Goal: Subscribe to service/newsletter

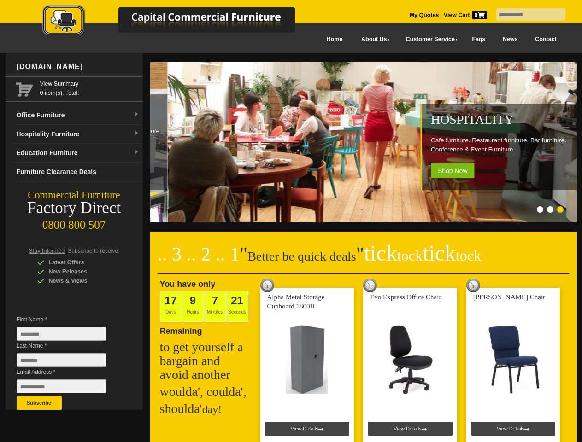
click at [525, 15] on input "text" at bounding box center [530, 14] width 69 height 12
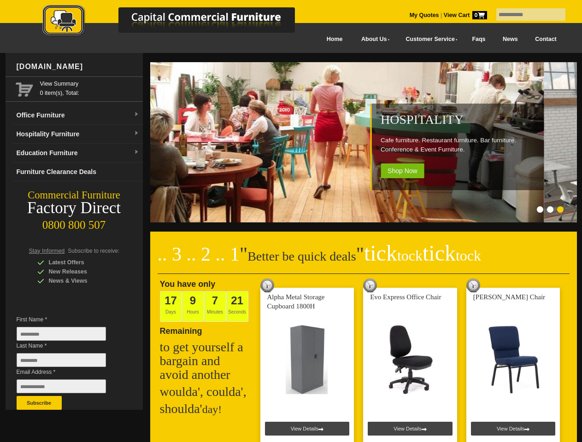
click at [68, 363] on input "Last Name *" at bounding box center [61, 361] width 89 height 14
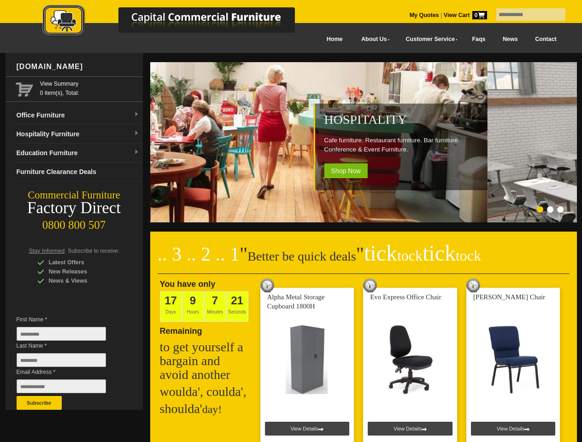
click at [39, 403] on button "Subscribe" at bounding box center [39, 403] width 45 height 14
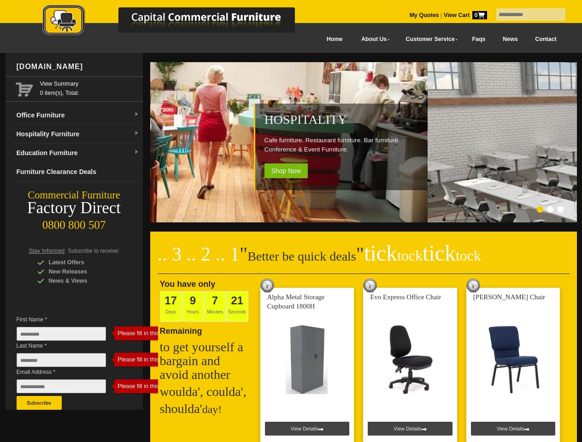
click at [352, 211] on ol at bounding box center [351, 210] width 431 height 9
